Goal: Navigation & Orientation: Find specific page/section

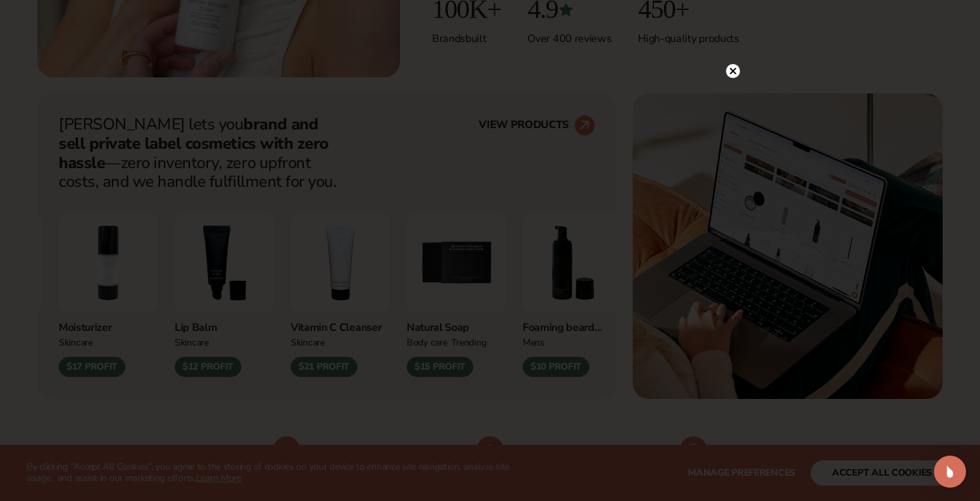
scroll to position [463, 0]
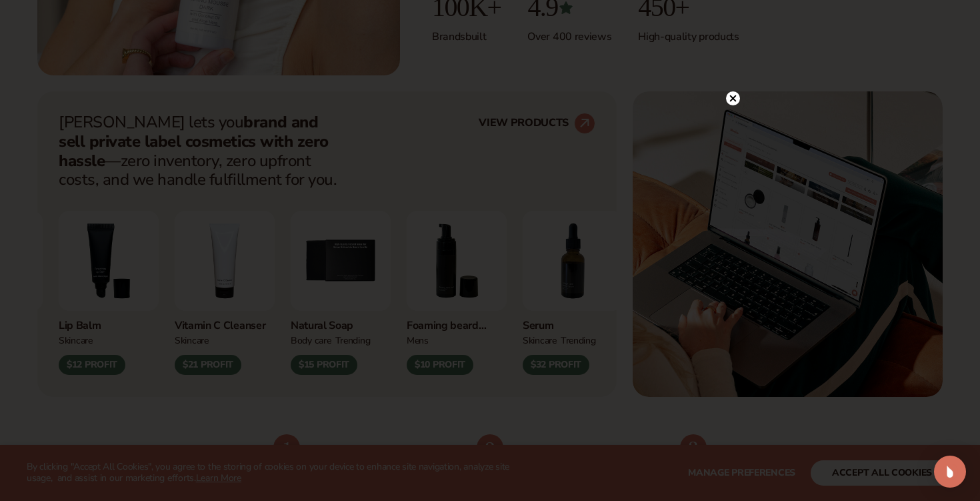
click at [735, 98] on circle at bounding box center [733, 98] width 14 height 14
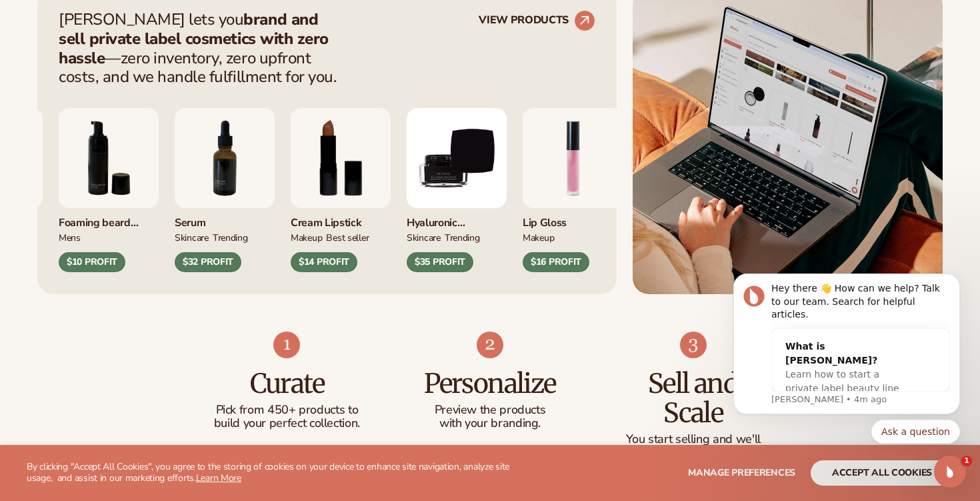
scroll to position [580, 0]
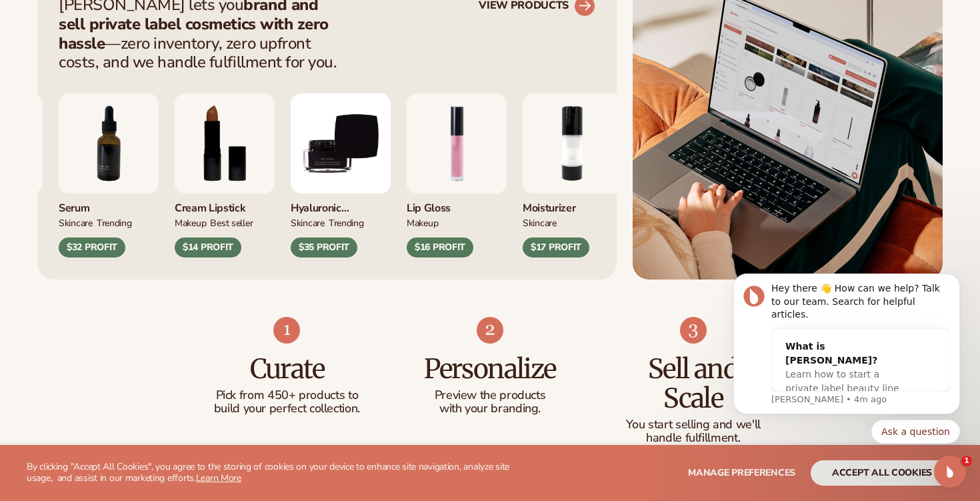
click at [559, 5] on link "VIEW PRODUCTS" at bounding box center [537, 5] width 117 height 21
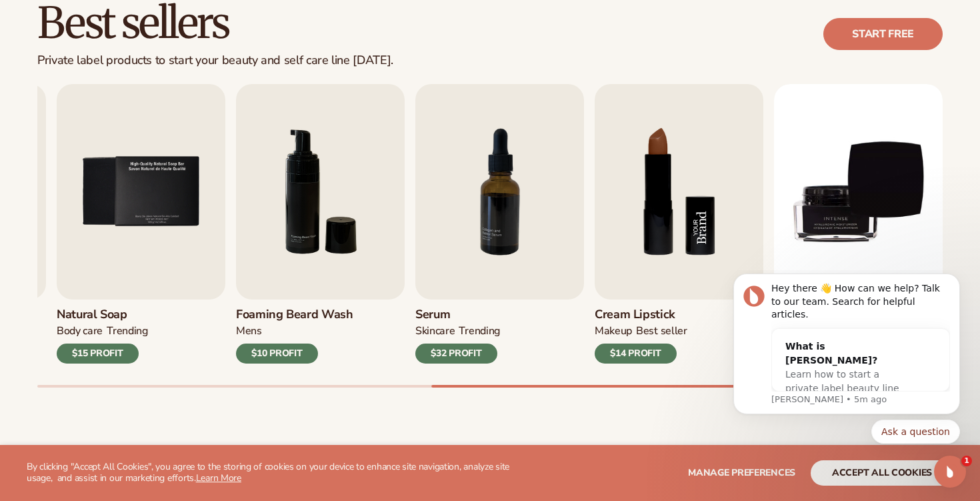
scroll to position [403, 0]
